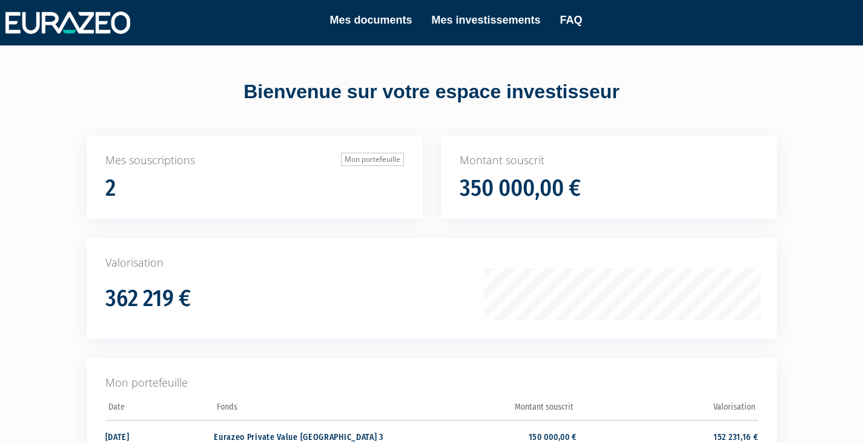
scroll to position [190, 0]
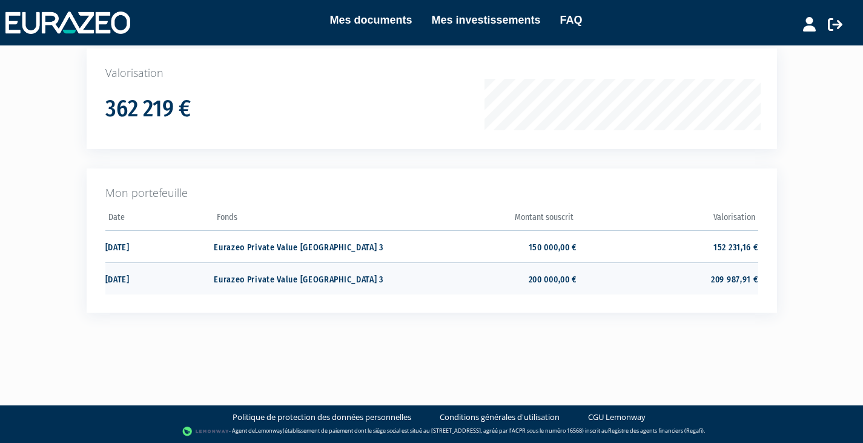
click at [627, 271] on td "209 987,91 €" at bounding box center [667, 278] width 181 height 32
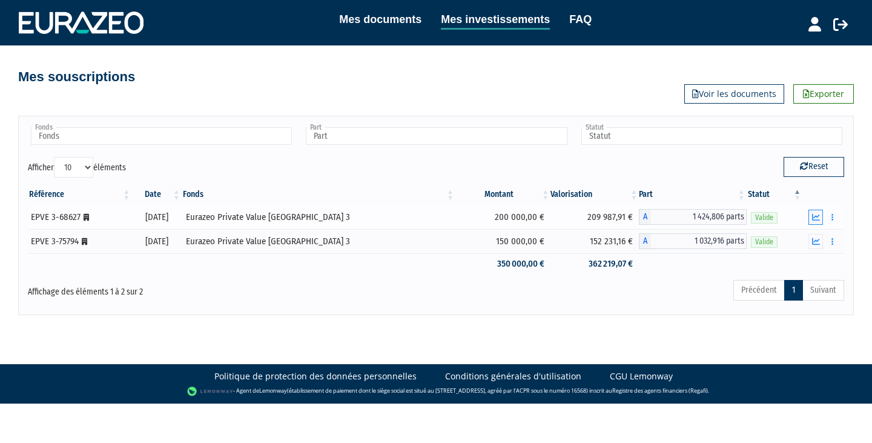
click at [814, 216] on icon "button" at bounding box center [816, 217] width 8 height 8
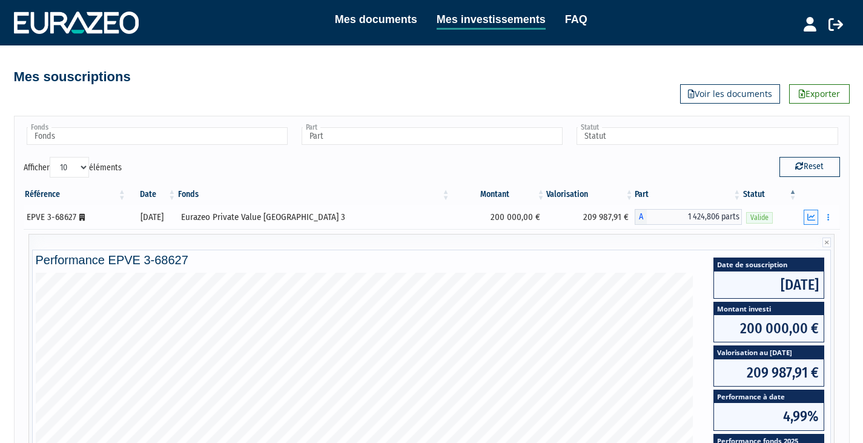
click at [815, 218] on icon "button" at bounding box center [811, 217] width 8 height 8
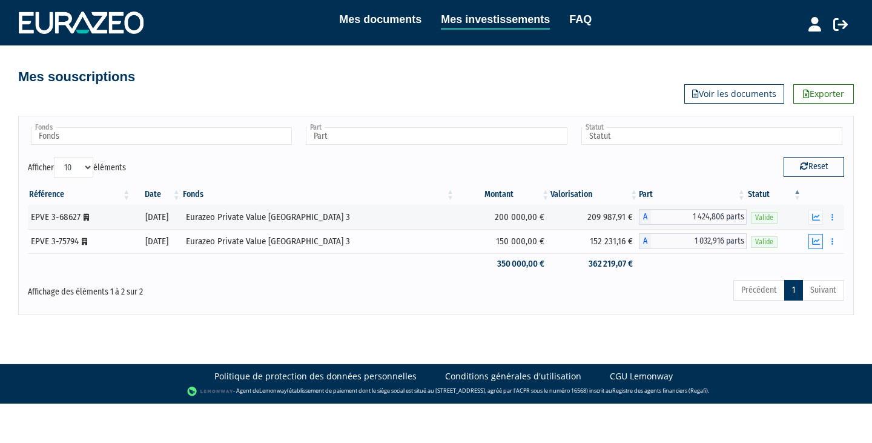
click at [815, 238] on icon "button" at bounding box center [816, 241] width 8 height 8
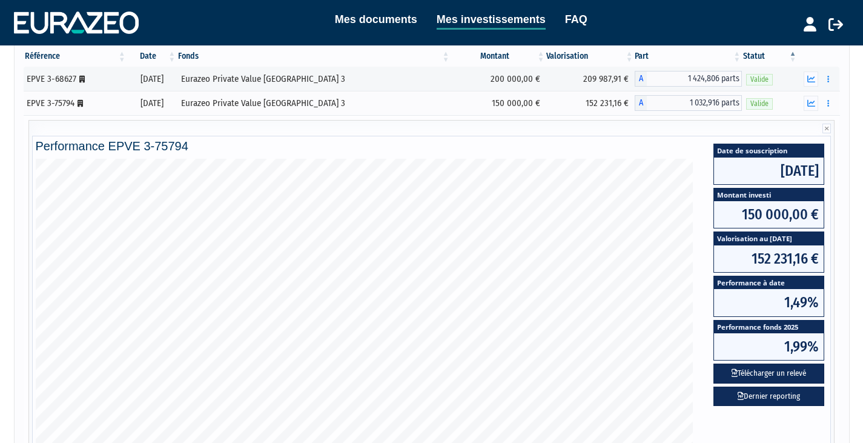
scroll to position [139, 0]
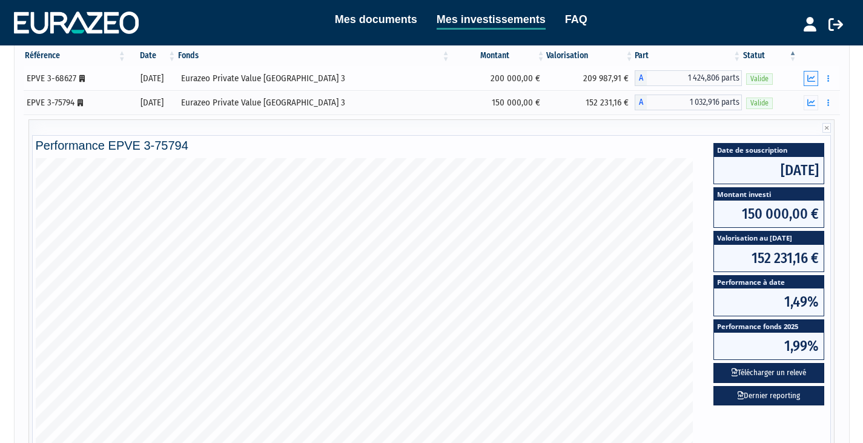
click at [811, 82] on icon "button" at bounding box center [811, 78] width 8 height 8
